Goal: Use online tool/utility: Utilize a website feature to perform a specific function

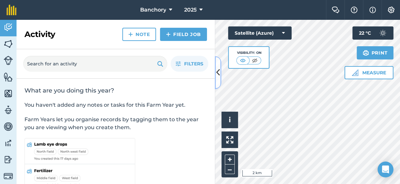
click at [218, 75] on icon at bounding box center [218, 73] width 4 height 12
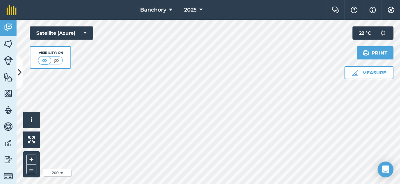
click at [225, 18] on div "Banchory 2025 Farm Chat Help Info Settings Banchory - 2025 Reproduced with the …" at bounding box center [200, 92] width 400 height 184
click at [221, 6] on div "Banchory 2025 Farm Chat Help Info Settings Banchory - 2025 Reproduced with the …" at bounding box center [200, 92] width 400 height 184
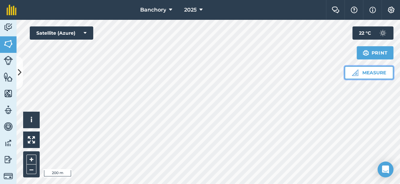
click at [382, 77] on button "Measure" at bounding box center [369, 72] width 49 height 13
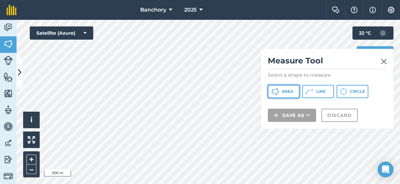
click at [280, 90] on button "Area" at bounding box center [284, 91] width 32 height 13
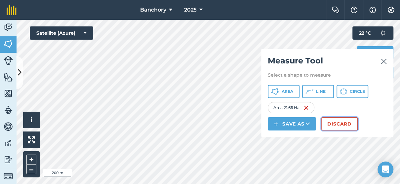
click at [340, 125] on button "Discard" at bounding box center [339, 123] width 36 height 13
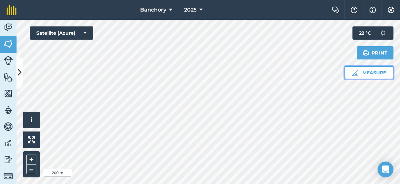
click at [370, 72] on button "Measure" at bounding box center [369, 72] width 49 height 13
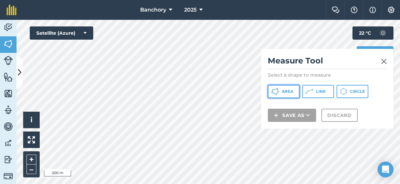
click at [281, 91] on button "Area" at bounding box center [284, 91] width 32 height 13
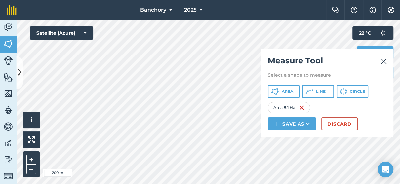
click at [381, 61] on img at bounding box center [384, 62] width 6 height 8
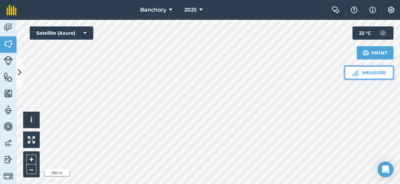
click at [366, 72] on button "Measure" at bounding box center [369, 72] width 49 height 13
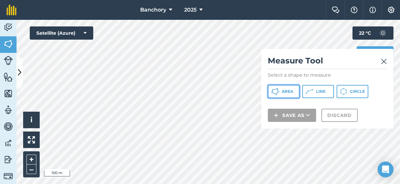
click at [293, 89] on button "Area" at bounding box center [284, 91] width 32 height 13
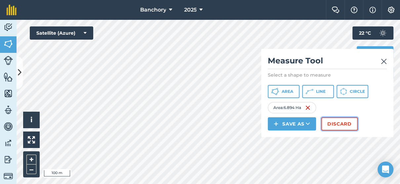
click at [344, 123] on button "Discard" at bounding box center [339, 123] width 36 height 13
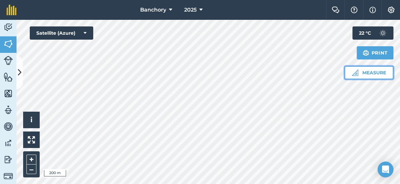
click at [378, 70] on button "Measure" at bounding box center [369, 72] width 49 height 13
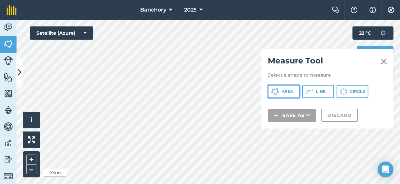
click at [287, 94] on button "Area" at bounding box center [284, 91] width 32 height 13
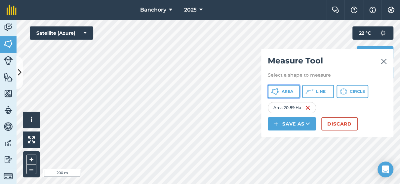
click at [290, 94] on span "Area" at bounding box center [288, 91] width 12 height 5
click at [275, 92] on icon at bounding box center [275, 92] width 8 height 8
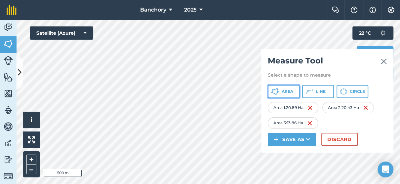
click at [286, 94] on span "Area" at bounding box center [288, 91] width 12 height 5
click at [284, 91] on span "Area" at bounding box center [288, 91] width 12 height 5
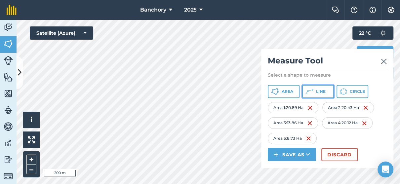
click at [320, 91] on span "Line" at bounding box center [321, 91] width 10 height 5
click at [254, 0] on html "Banchory 2025 Farm Chat Help Info Settings Banchory - 2025 Reproduced with the …" at bounding box center [200, 92] width 400 height 184
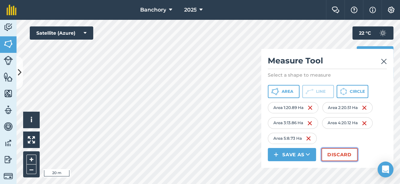
click at [343, 151] on button "Discard" at bounding box center [339, 154] width 36 height 13
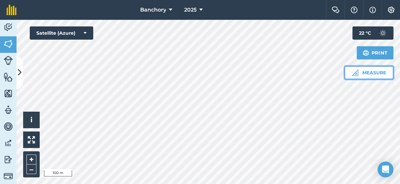
click at [370, 72] on button "Measure" at bounding box center [369, 72] width 49 height 13
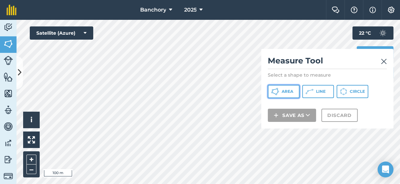
click at [280, 93] on button "Area" at bounding box center [284, 91] width 32 height 13
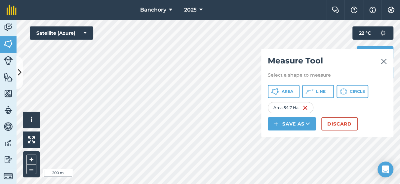
click at [233, 0] on div "Banchory 2025 Farm Chat Help Info Settings Banchory - 2025 Reproduced with the …" at bounding box center [200, 92] width 400 height 184
click at [384, 61] on img at bounding box center [384, 62] width 6 height 8
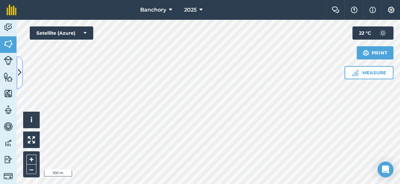
click at [20, 68] on icon at bounding box center [20, 73] width 4 height 12
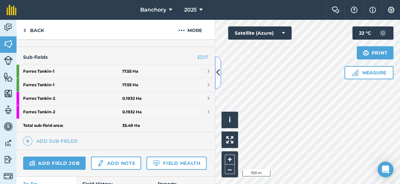
scroll to position [165, 0]
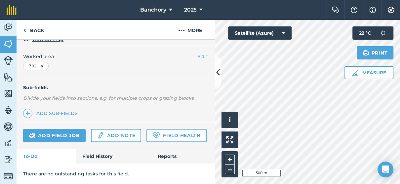
scroll to position [145, 0]
click at [290, 92] on body "Banchory 2025 Farm Chat Help Info Settings Banchory - 2025 Reproduced with the …" at bounding box center [200, 92] width 400 height 184
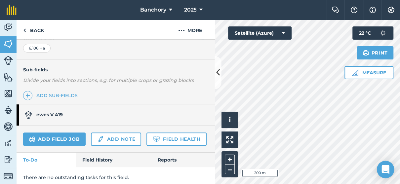
scroll to position [166, 0]
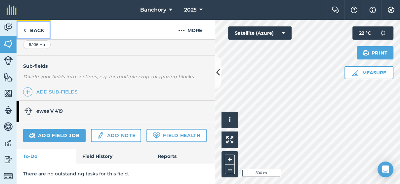
click at [26, 28] on link "Back" at bounding box center [34, 30] width 34 height 20
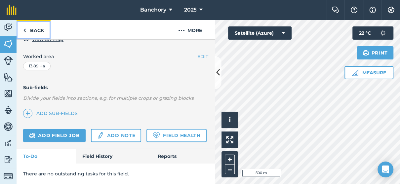
scroll to position [145, 0]
click at [44, 22] on link "Back" at bounding box center [34, 30] width 34 height 20
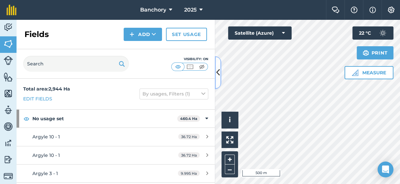
click at [218, 69] on icon at bounding box center [218, 73] width 4 height 12
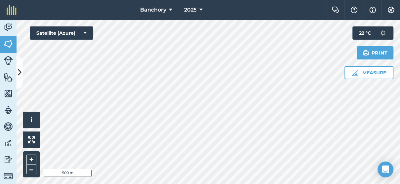
click at [63, 0] on html "Banchory 2025 Farm Chat Help Info Settings Banchory - 2025 Reproduced with the …" at bounding box center [200, 92] width 400 height 184
